Goal: Find specific page/section: Find specific page/section

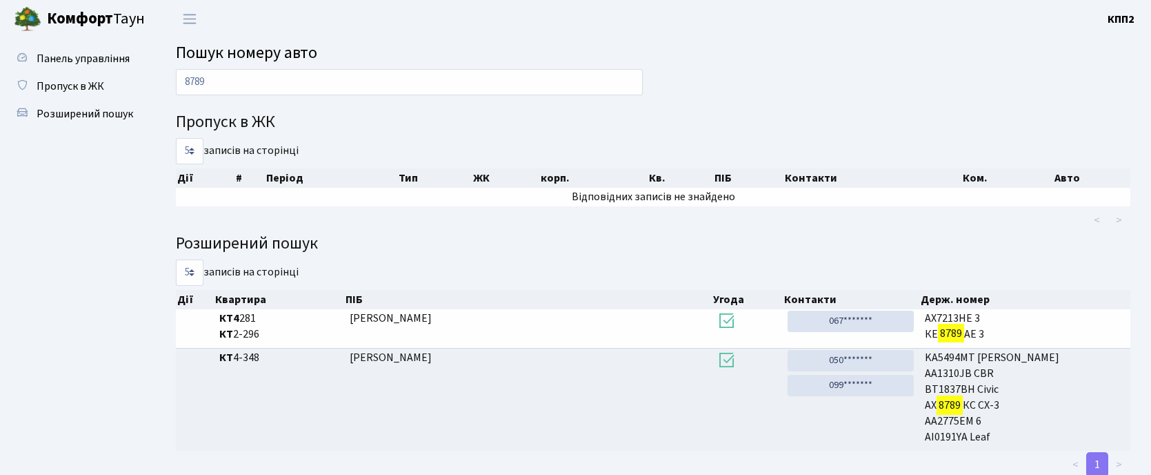
scroll to position [39, 0]
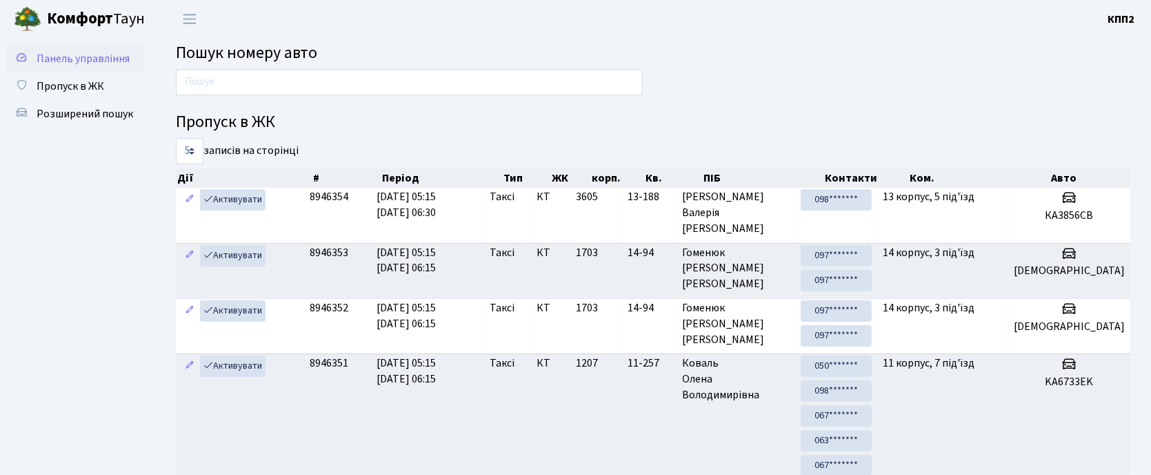
click at [106, 59] on span "Панель управління" at bounding box center [83, 58] width 93 height 15
click at [301, 75] on input "text" at bounding box center [409, 82] width 467 height 26
click at [243, 89] on input "text" at bounding box center [409, 82] width 467 height 26
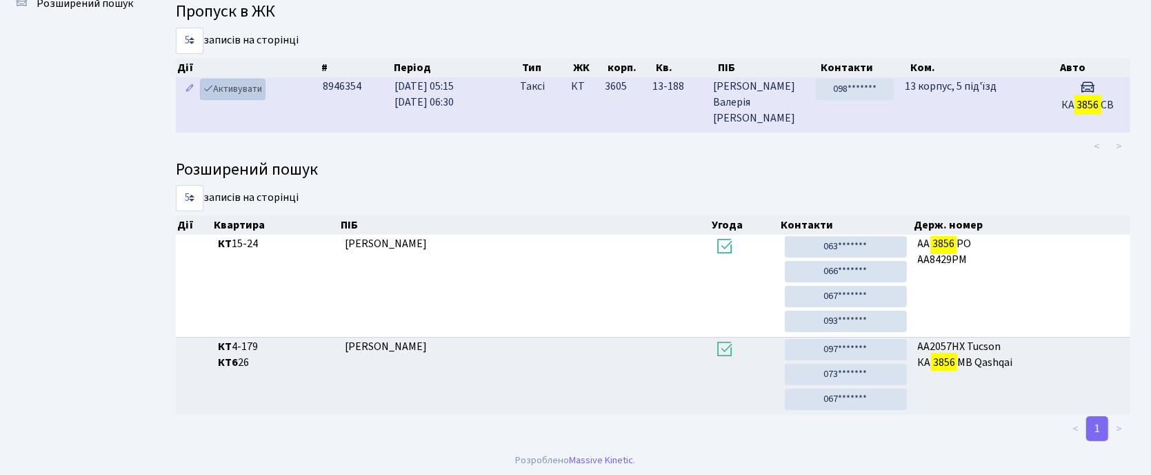
scroll to position [116, 0]
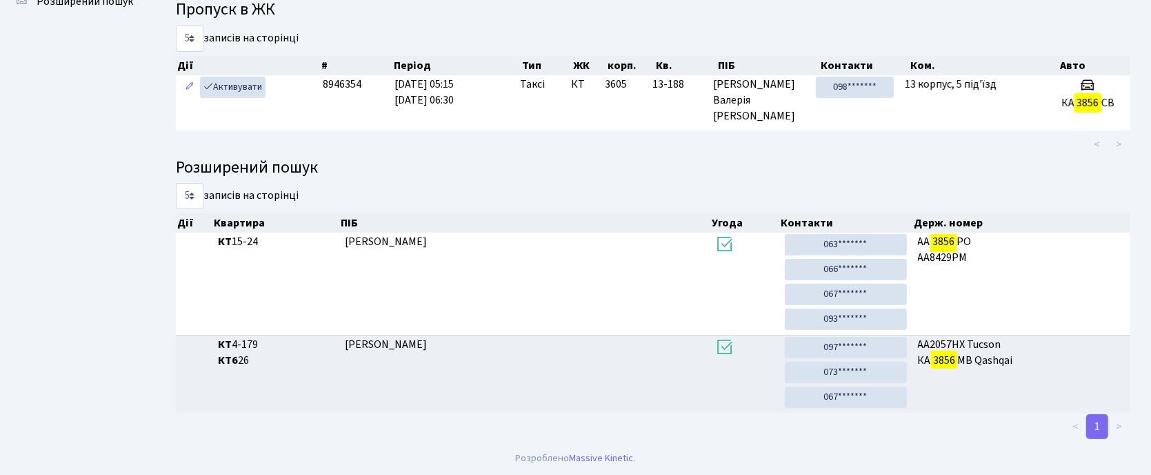
type input "3856"
click at [23, 86] on ul "Панель управління Пропуск в ЖК Розширений пошук" at bounding box center [76, 182] width 138 height 501
